Goal: Task Accomplishment & Management: Use online tool/utility

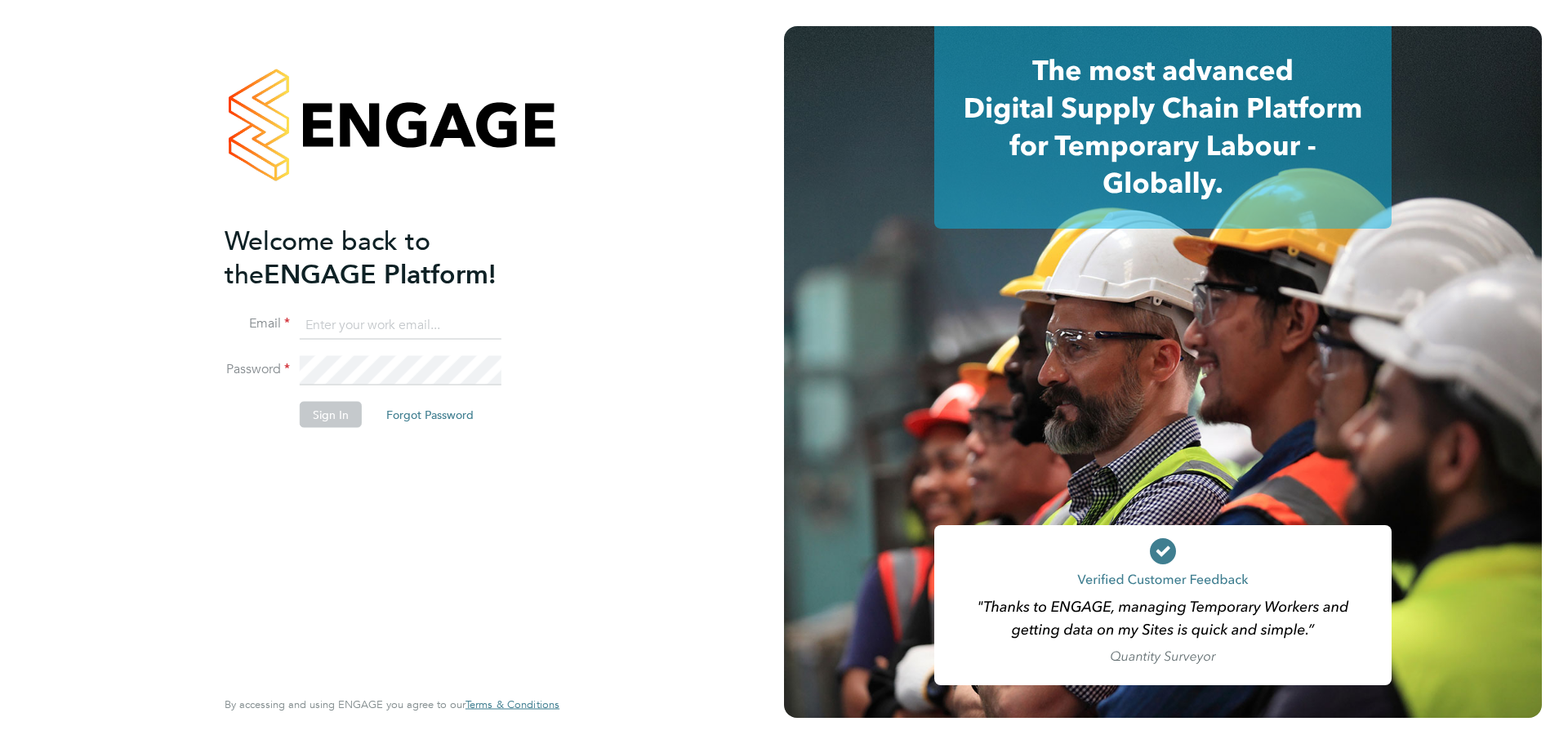
type input "[PERSON_NAME][EMAIL_ADDRESS][PERSON_NAME][DOMAIN_NAME]"
click at [465, 557] on div "Welcome back to the ENGAGE Platform! Email Gurraj.Singh@vistry.co.uk Password S…" at bounding box center [384, 454] width 319 height 460
click at [320, 410] on button "Sign In" at bounding box center [330, 414] width 62 height 26
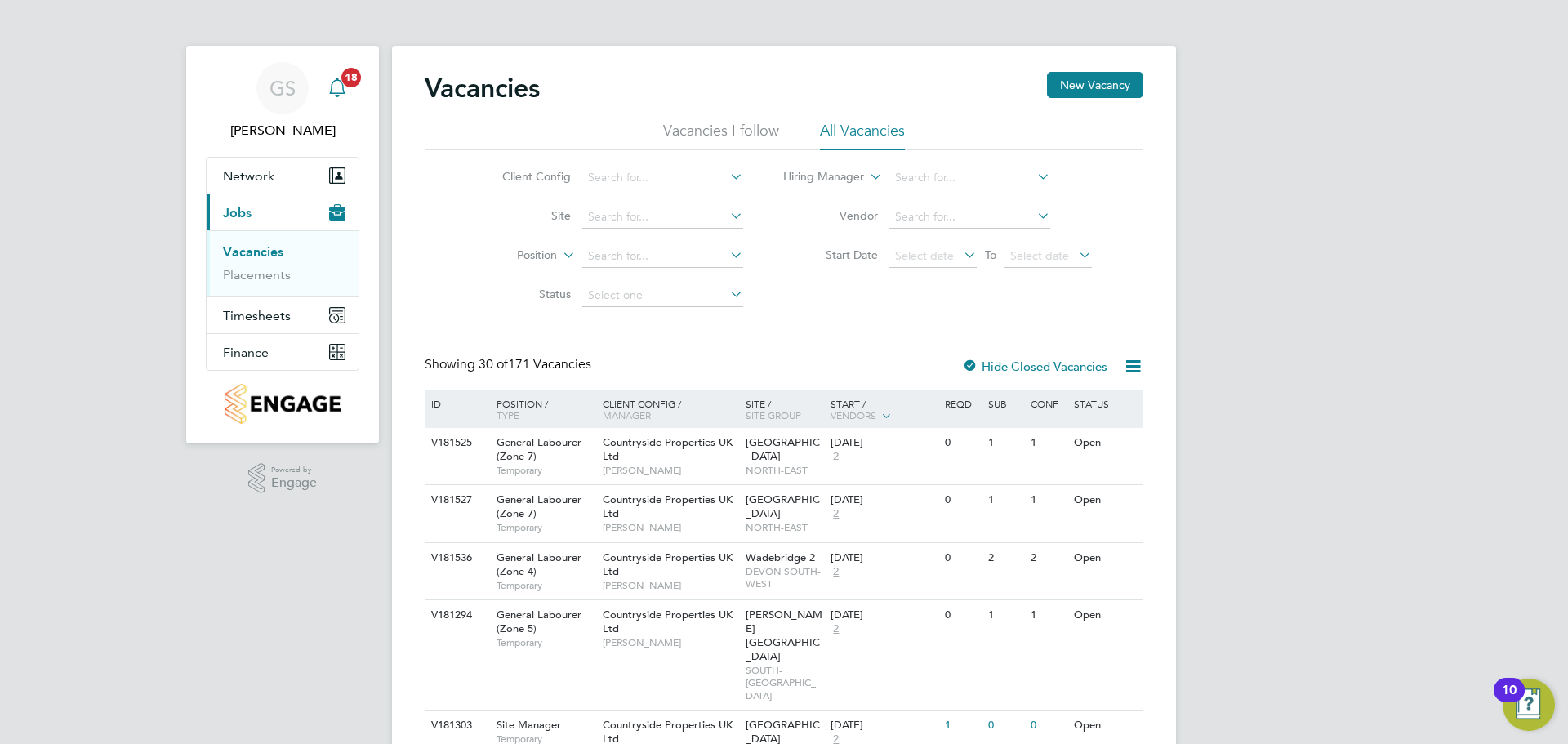
click at [344, 85] on app-alerts-badge "18" at bounding box center [351, 76] width 21 height 22
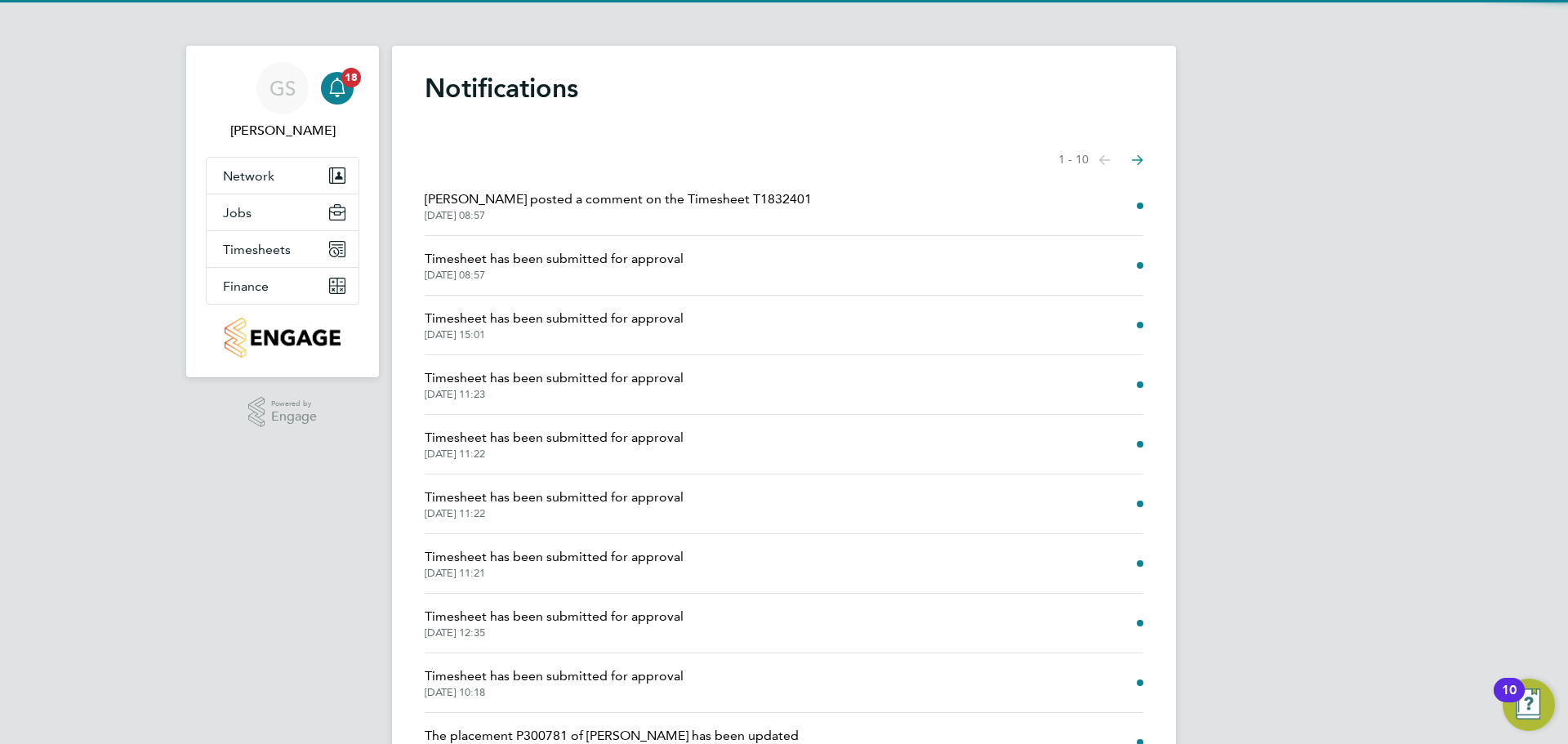
click at [709, 203] on span "[PERSON_NAME] posted a comment on the Timesheet T1832401" at bounding box center [618, 199] width 387 height 20
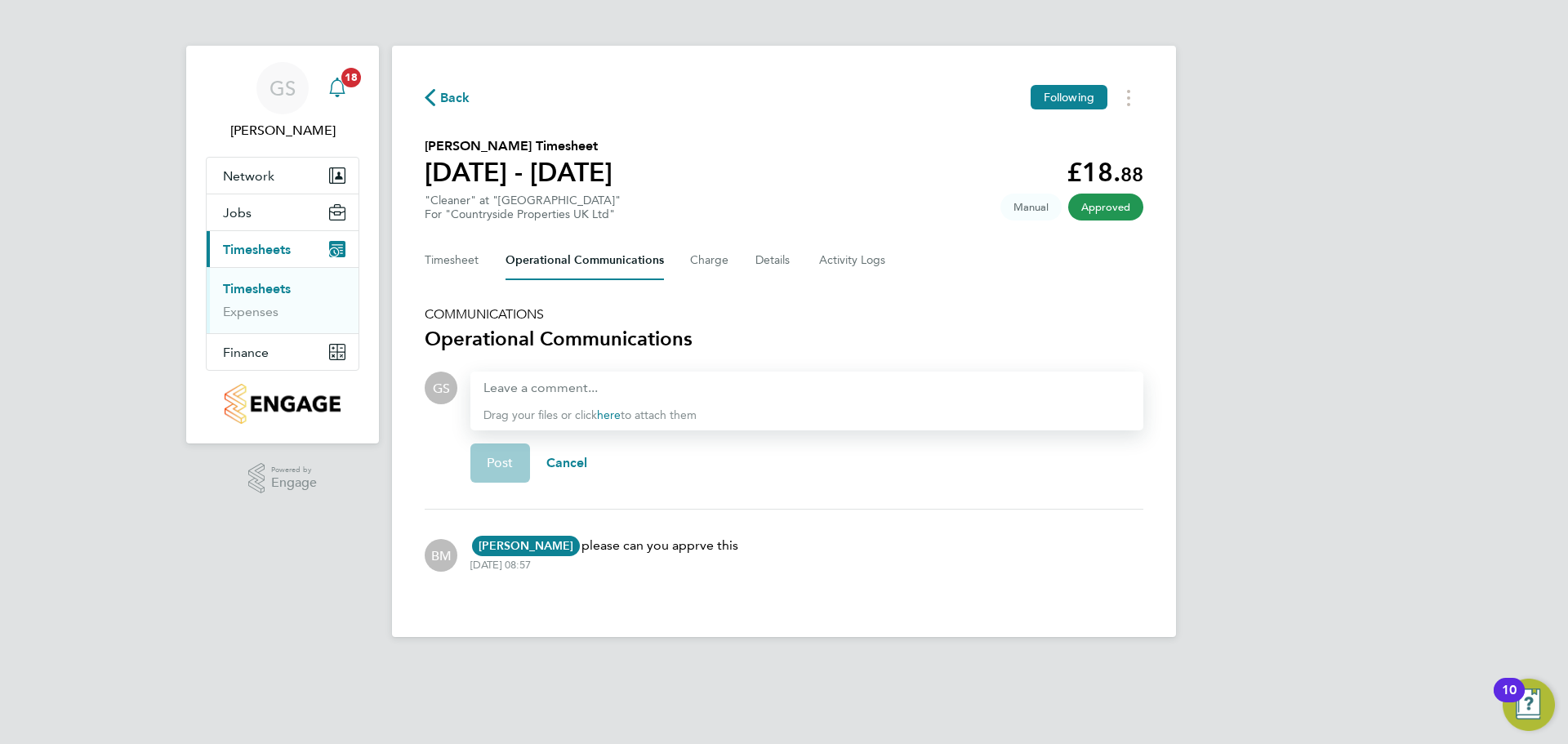
click at [338, 100] on div "Main navigation" at bounding box center [337, 88] width 32 height 32
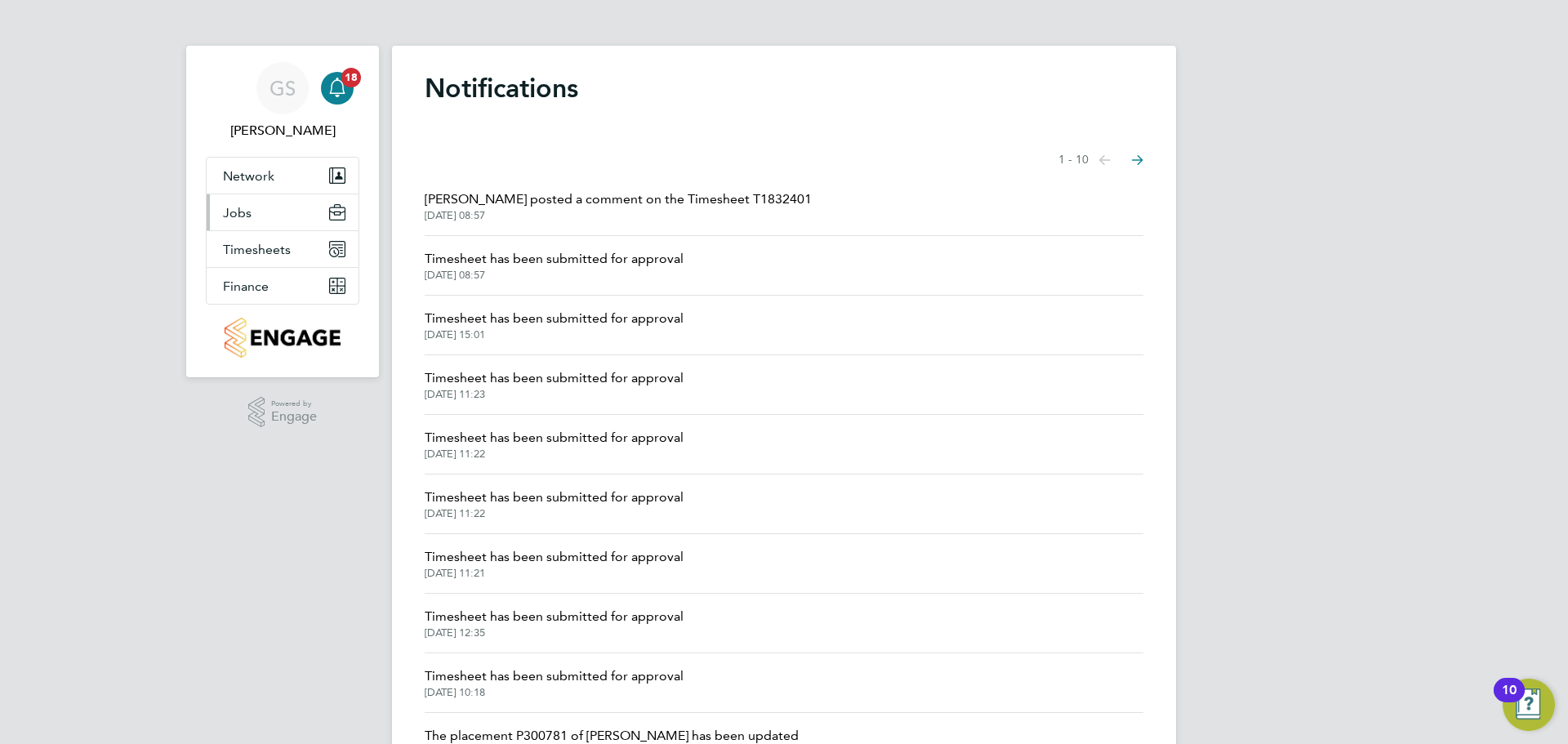
click at [274, 203] on button "Jobs" at bounding box center [282, 213] width 152 height 36
click at [250, 209] on span "Jobs" at bounding box center [237, 213] width 29 height 15
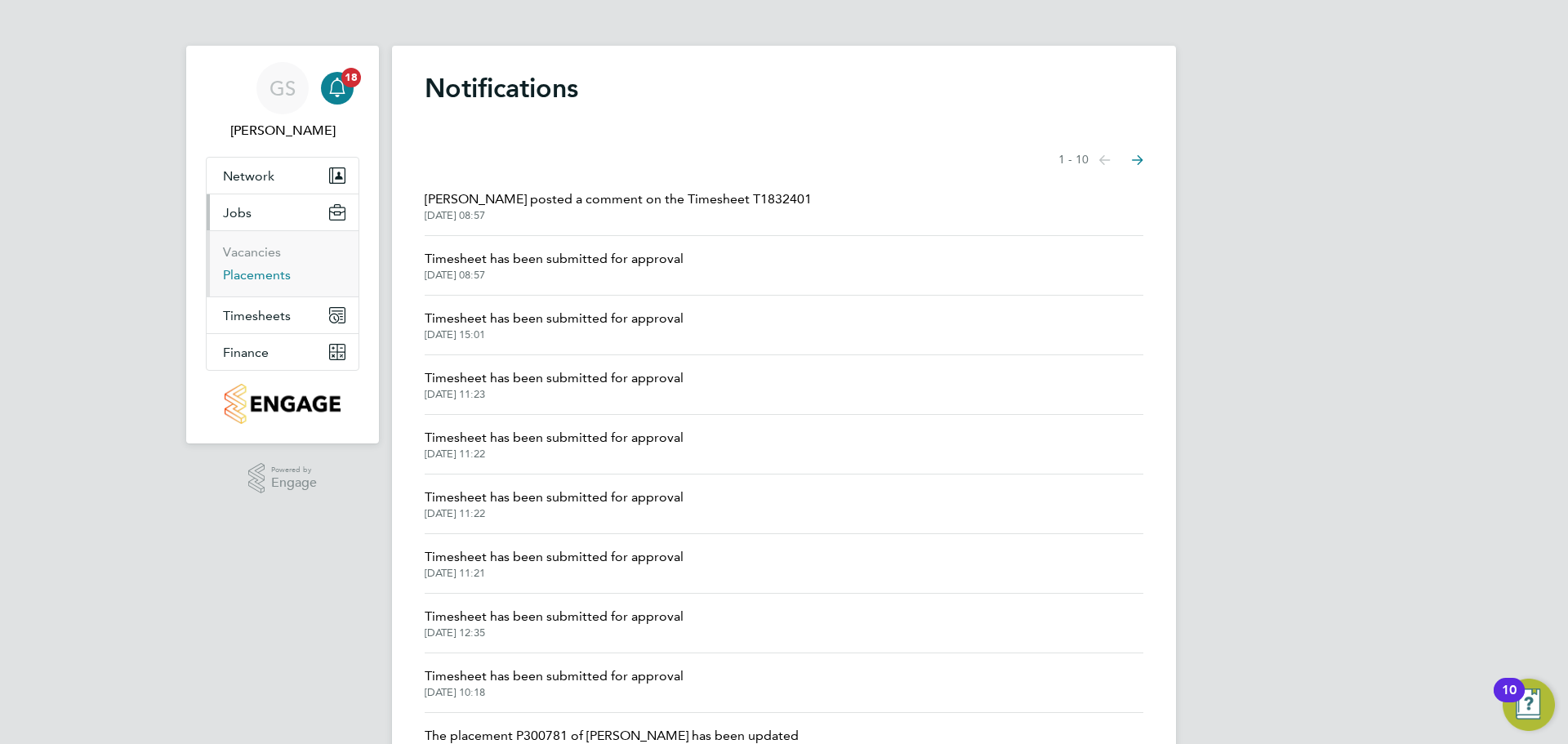
click at [255, 276] on link "Placements" at bounding box center [256, 275] width 68 height 15
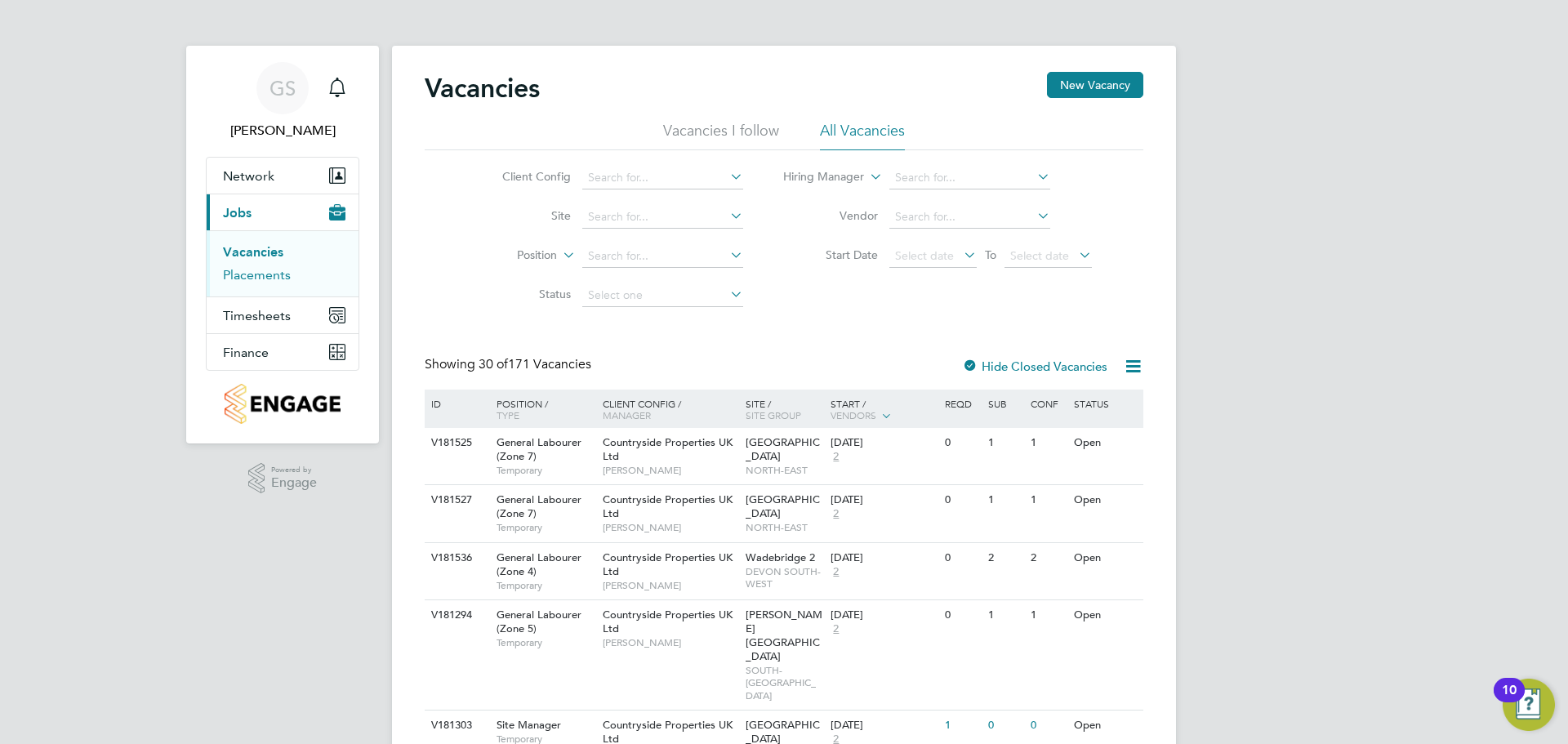
click at [270, 270] on link "Placements" at bounding box center [256, 275] width 68 height 15
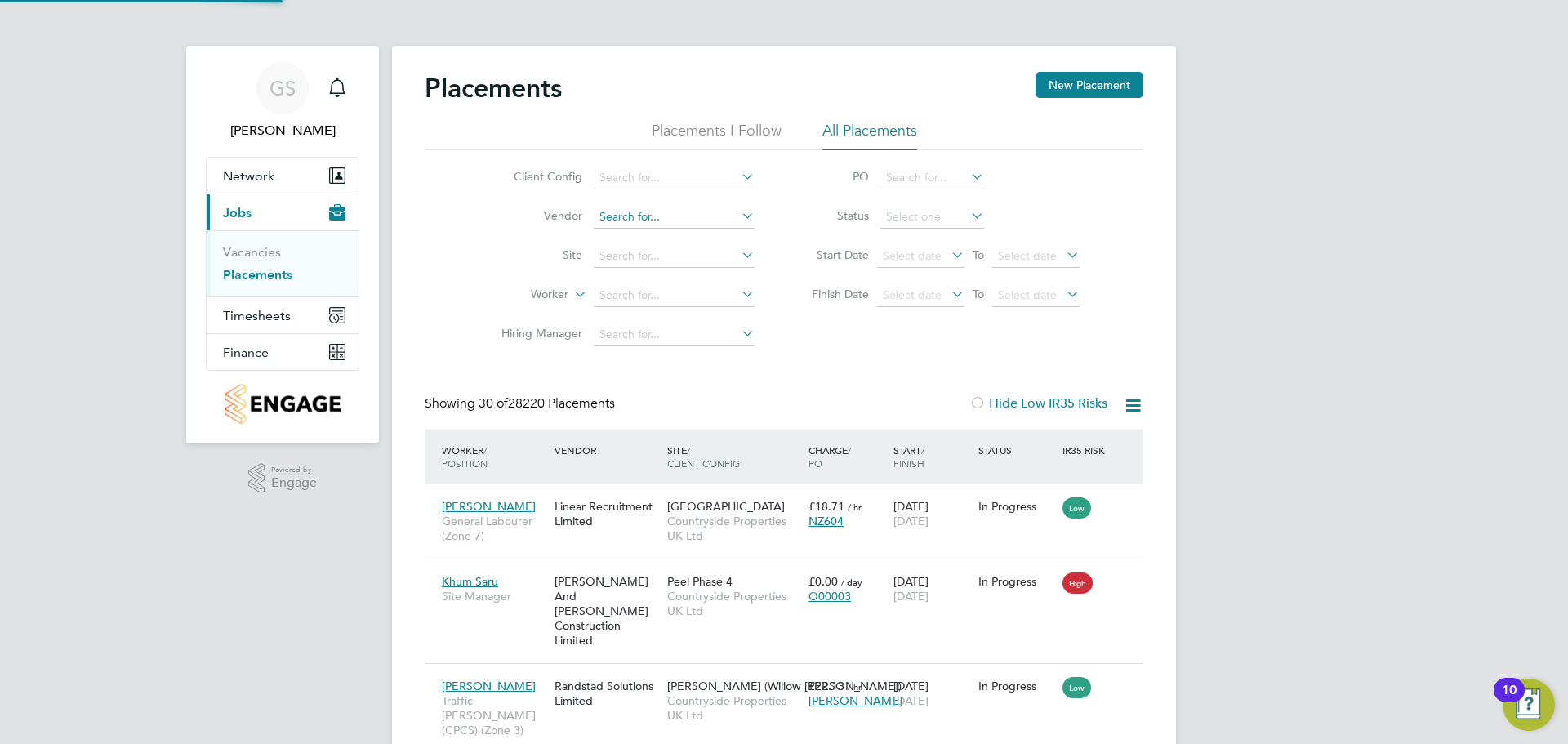
click at [643, 223] on input at bounding box center [674, 218] width 160 height 23
click at [662, 257] on input at bounding box center [674, 257] width 160 height 23
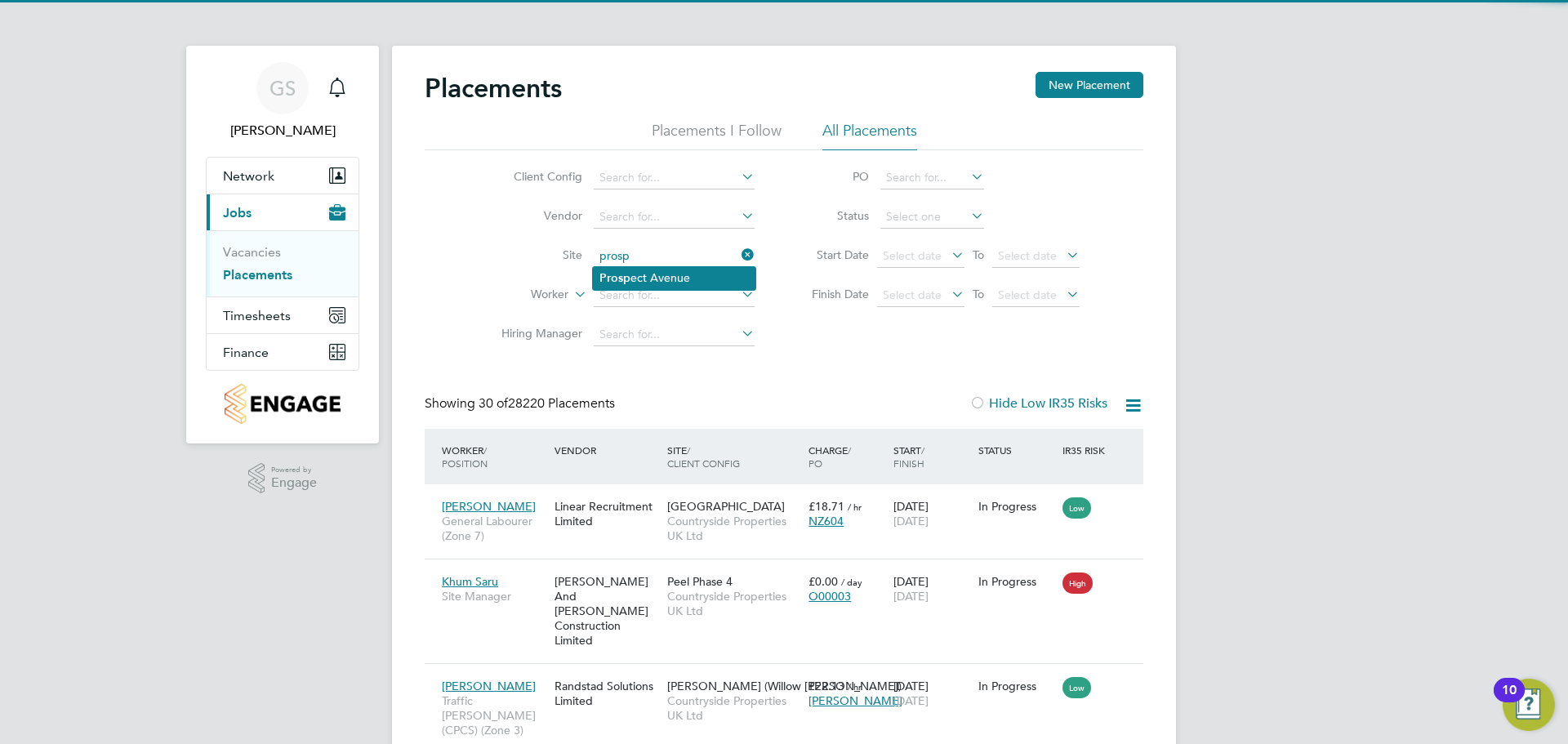
click at [684, 270] on li "Prosp ect Avenue" at bounding box center [674, 278] width 162 height 22
type input "Prospect Avenue"
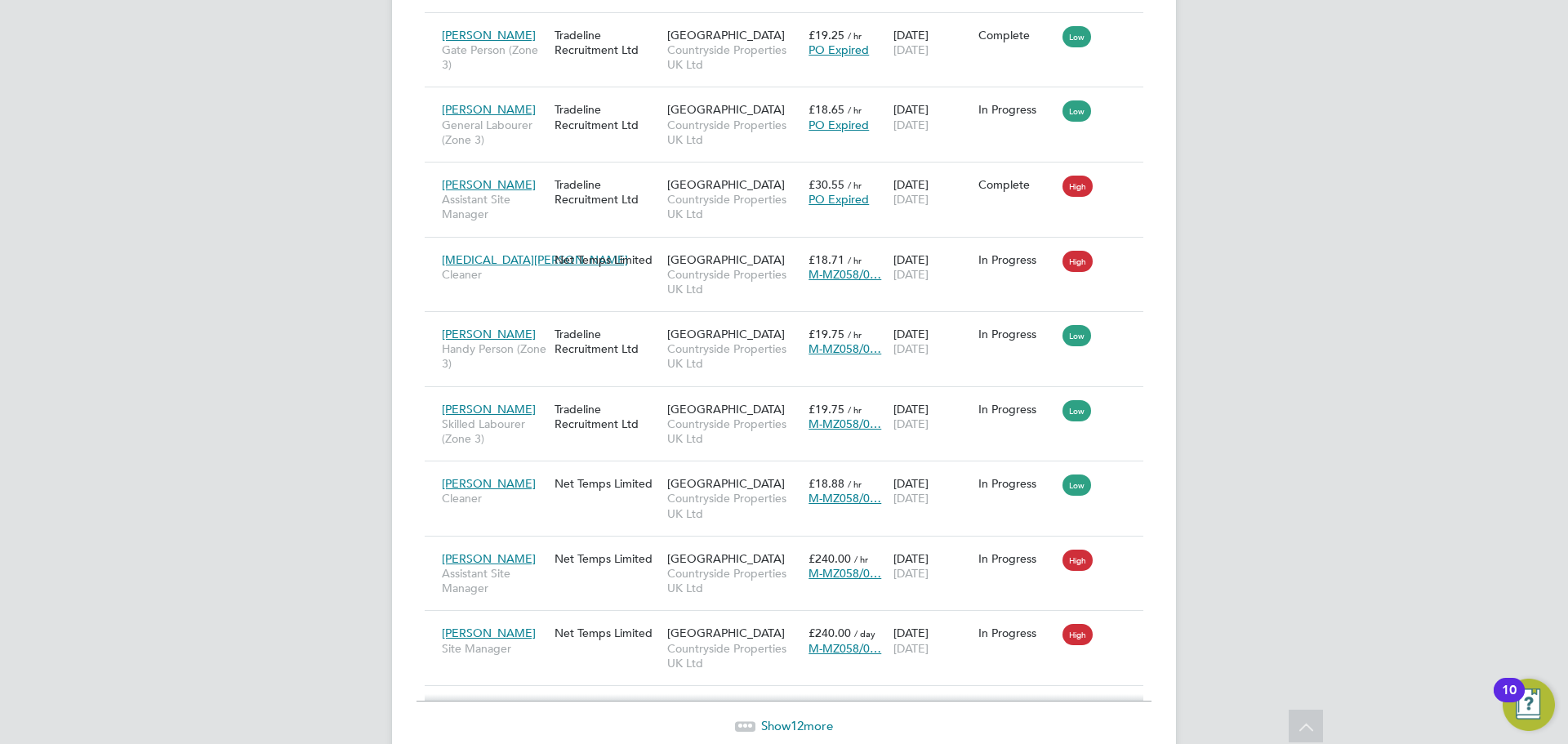
drag, startPoint x: 1283, startPoint y: 382, endPoint x: 328, endPoint y: 320, distance: 957.0
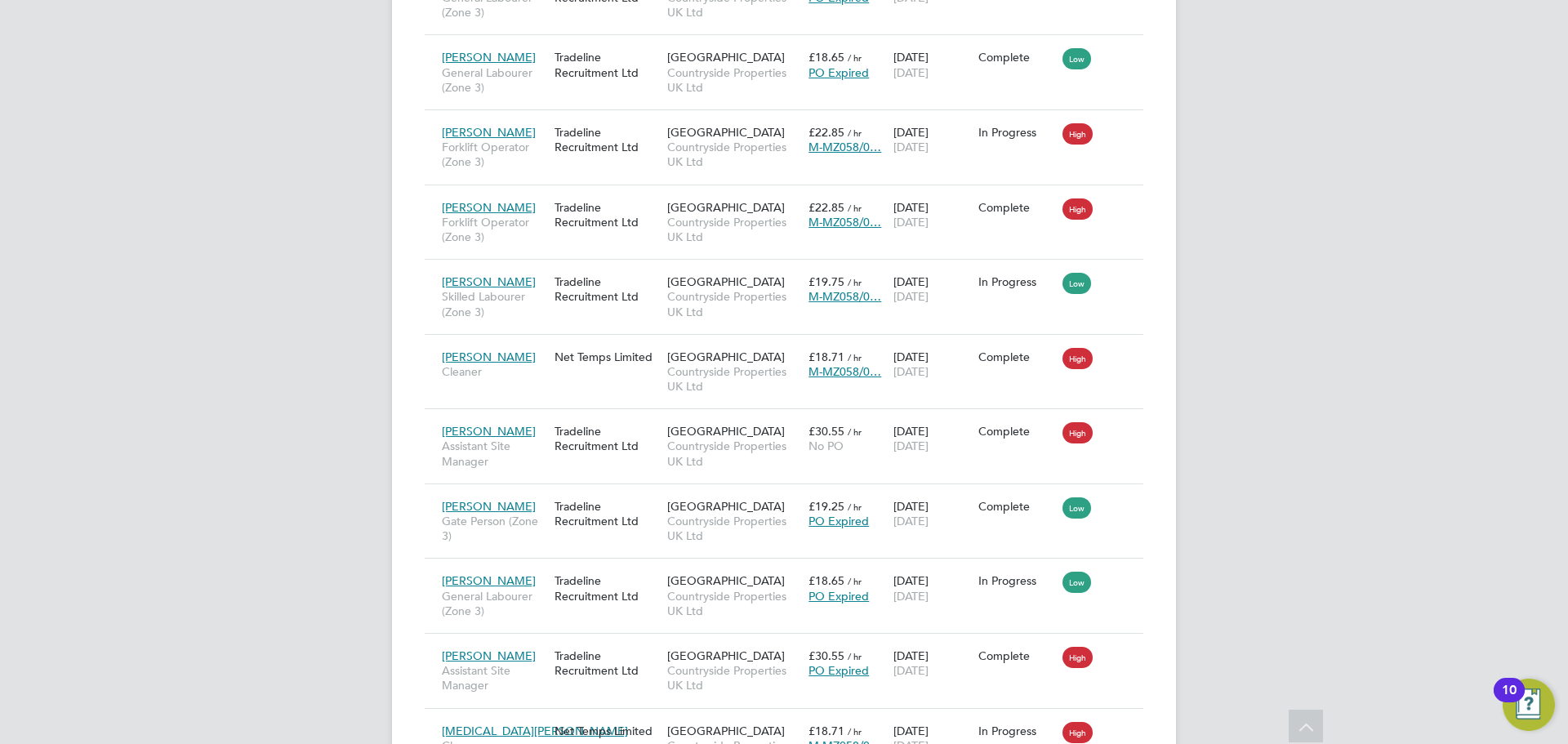
scroll to position [1797, 0]
